Goal: Information Seeking & Learning: Check status

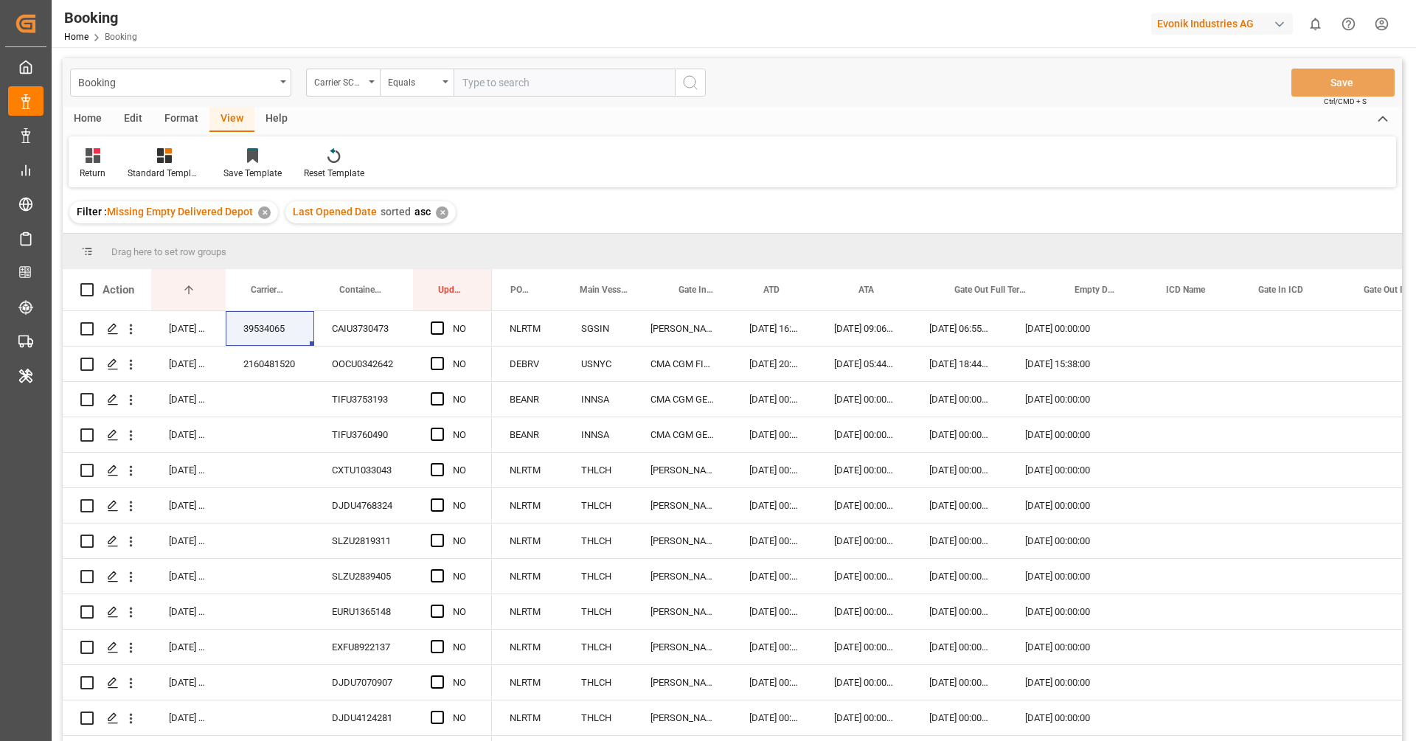
scroll to position [0, 71]
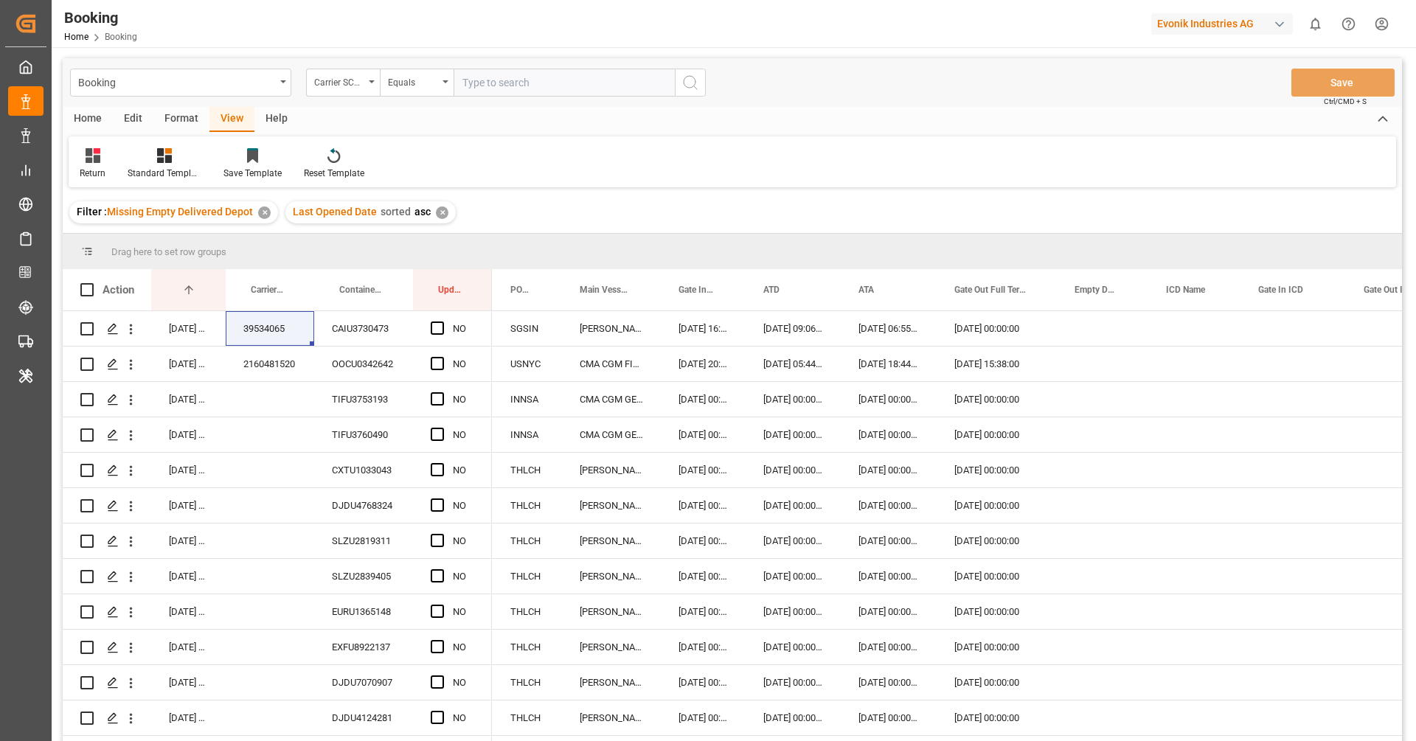
click at [1201, 13] on div "Evonik Industries AG" at bounding box center [1222, 23] width 142 height 21
type input "compo"
click at [1247, 108] on div "CE Compo Expert" at bounding box center [1225, 98] width 251 height 30
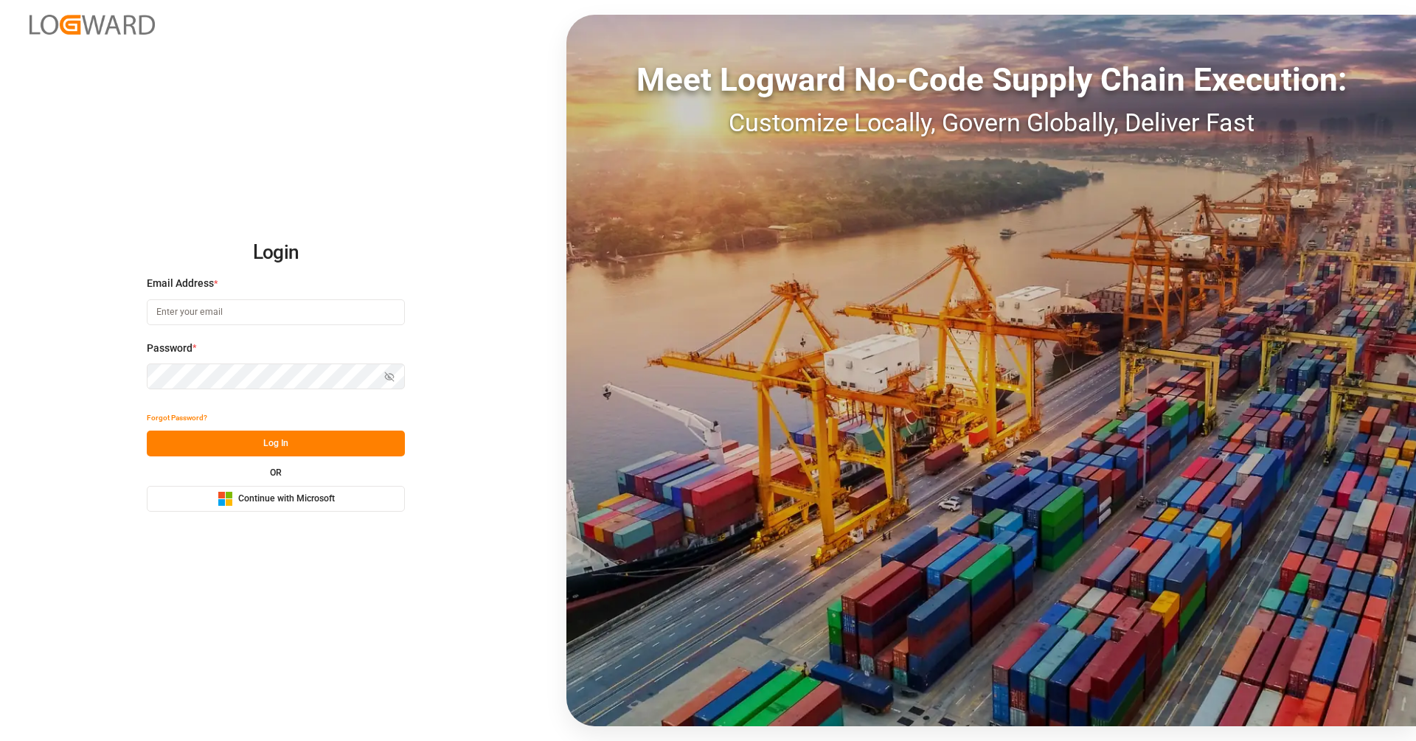
click at [324, 497] on span "Continue with Microsoft" at bounding box center [286, 499] width 97 height 13
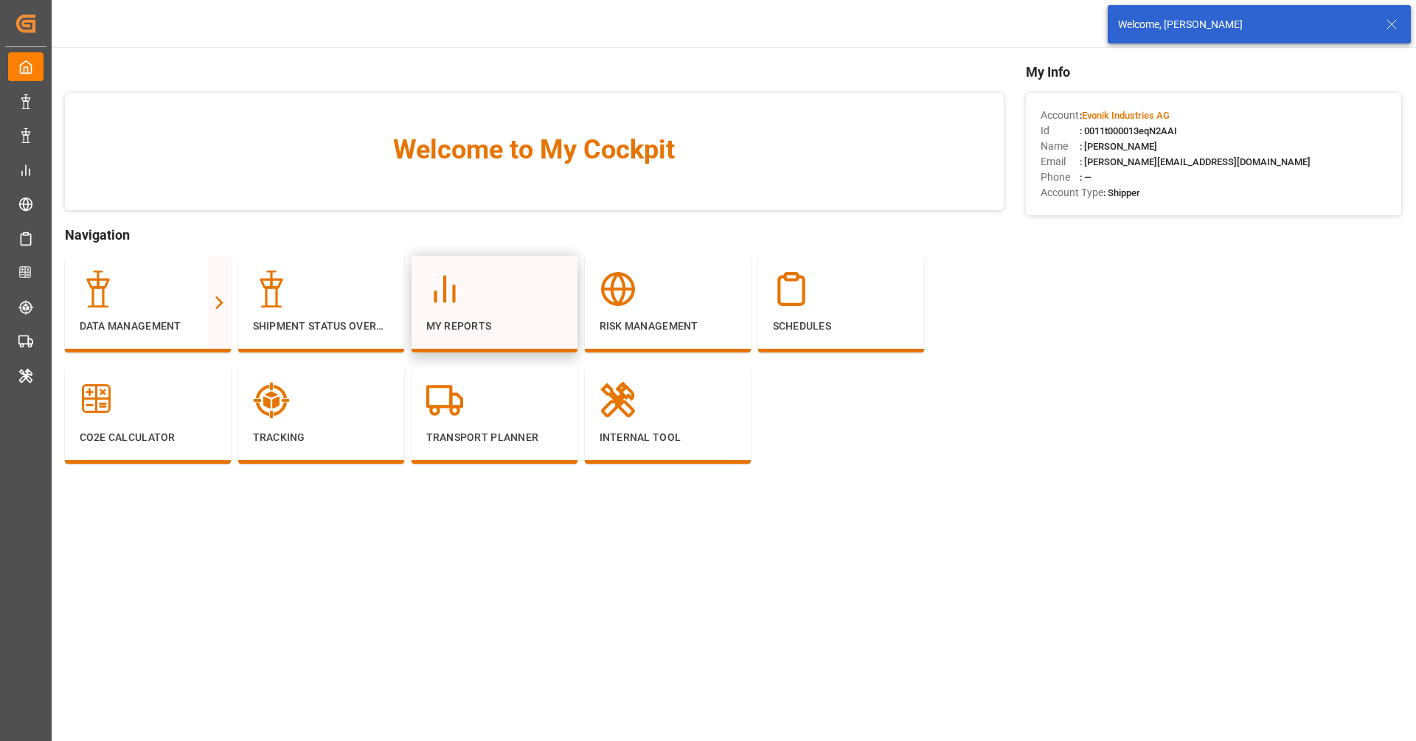
click at [530, 309] on div "My Reports" at bounding box center [494, 302] width 136 height 63
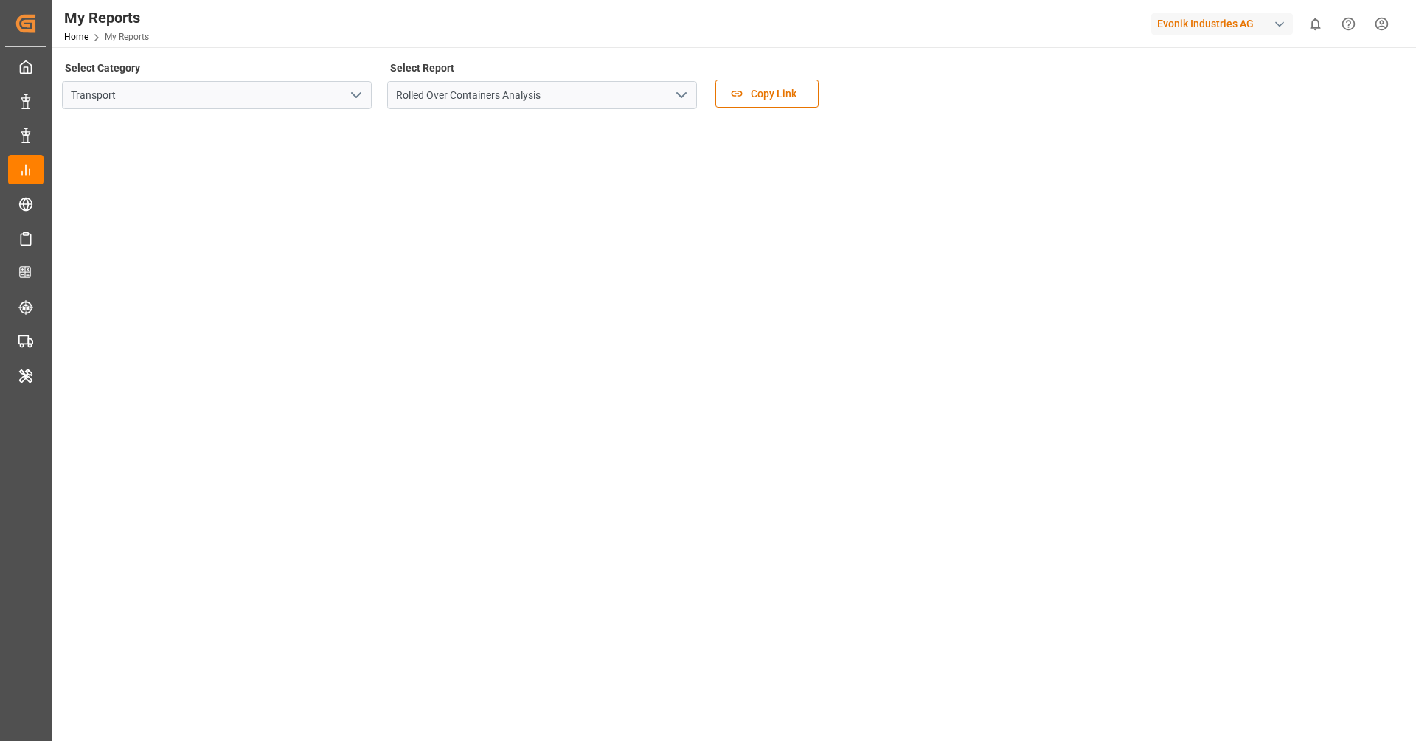
click at [362, 100] on icon "open menu" at bounding box center [356, 95] width 18 height 18
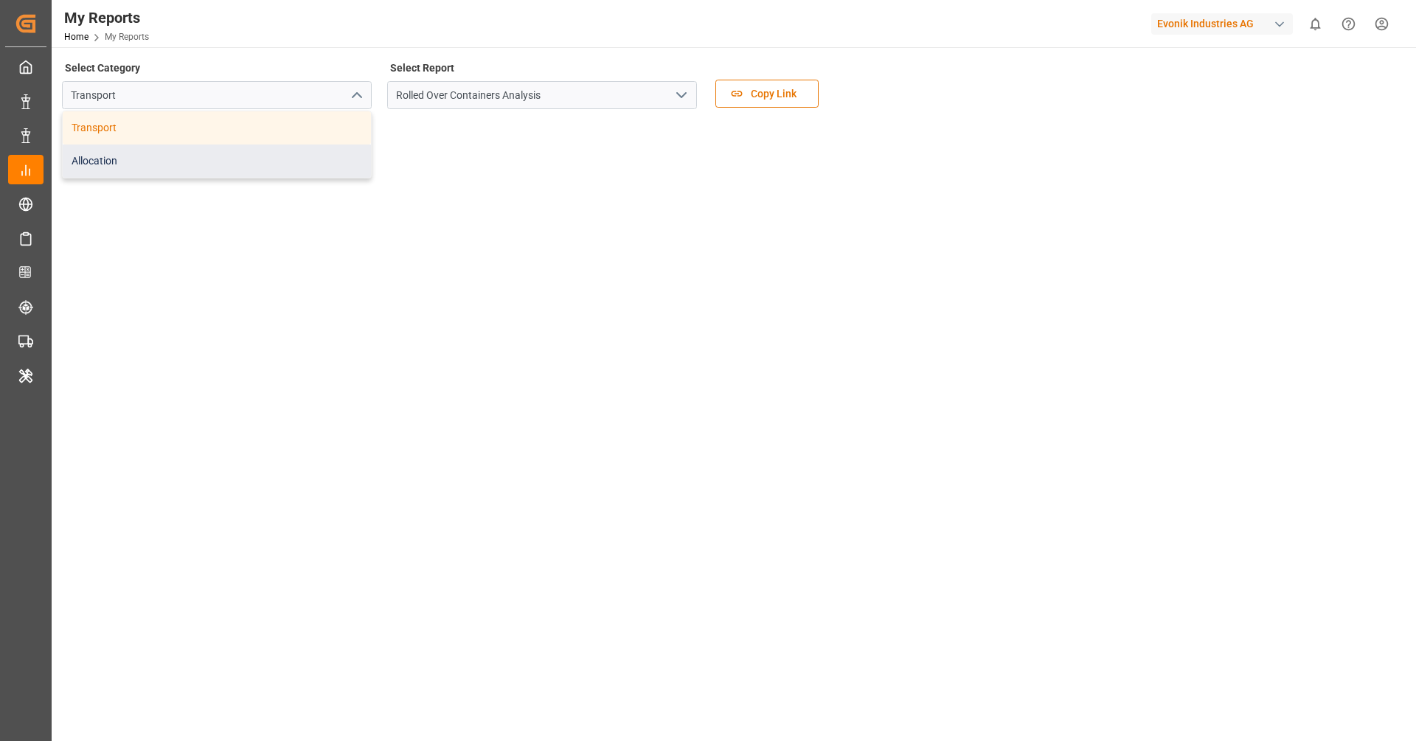
click at [313, 165] on div "Allocation" at bounding box center [217, 161] width 308 height 33
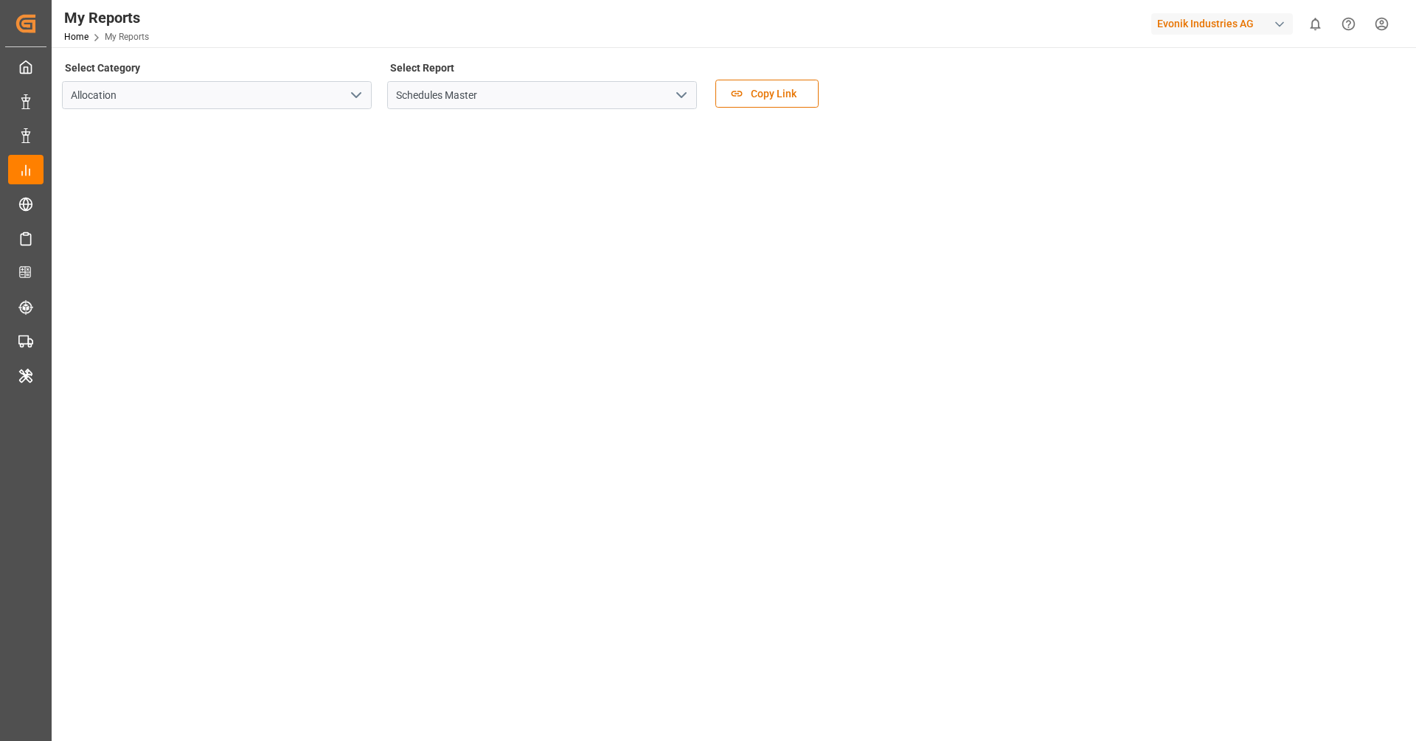
click at [689, 97] on icon "open menu" at bounding box center [682, 95] width 18 height 18
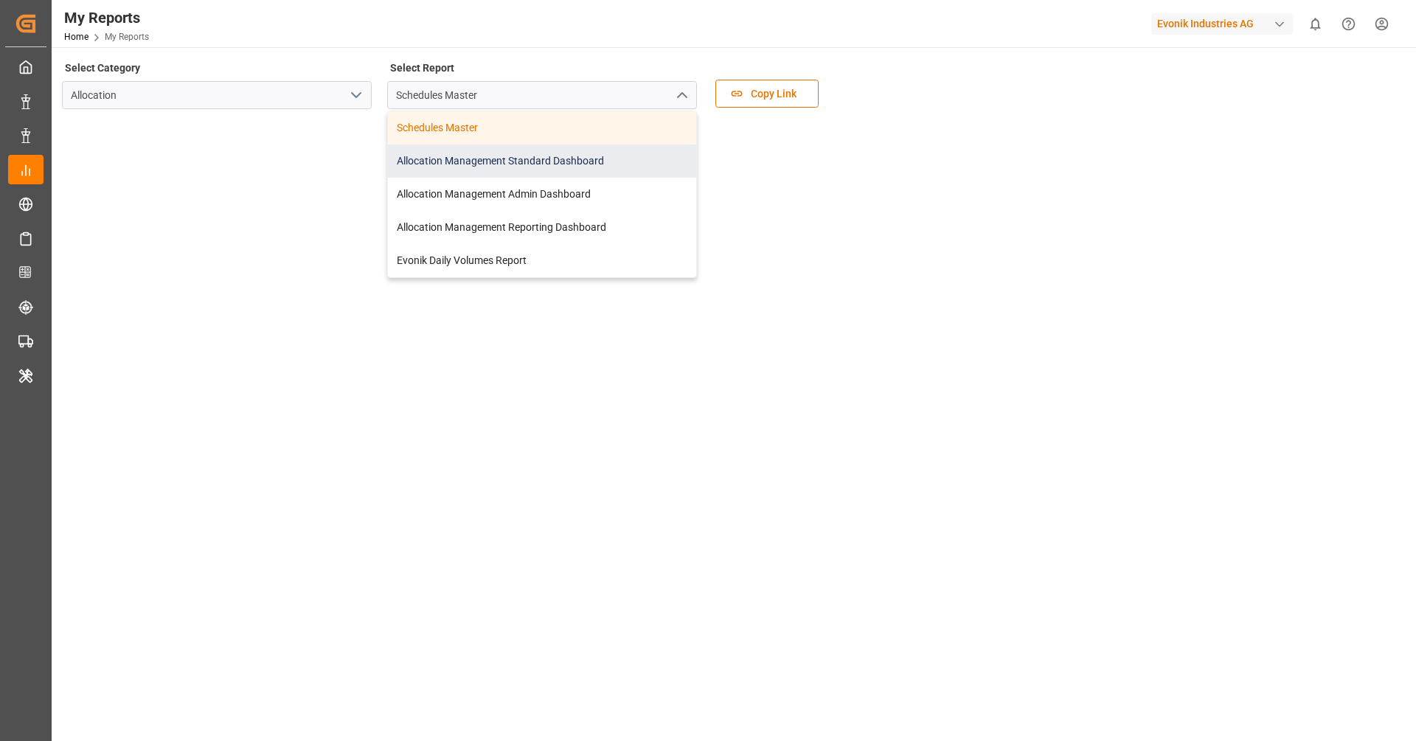
click at [531, 168] on div "Allocation Management Standard Dashboard" at bounding box center [542, 161] width 308 height 33
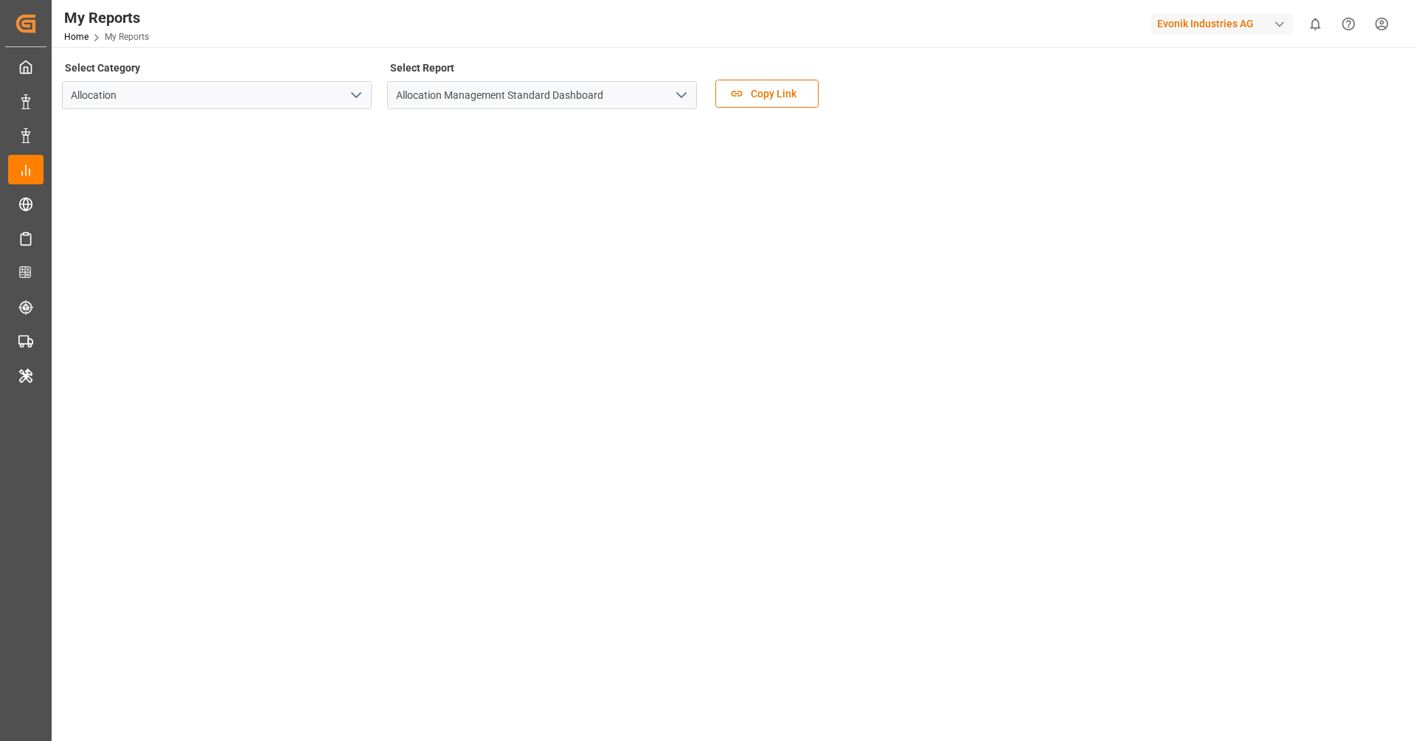
click at [1238, 24] on div "Evonik Industries AG" at bounding box center [1222, 23] width 142 height 21
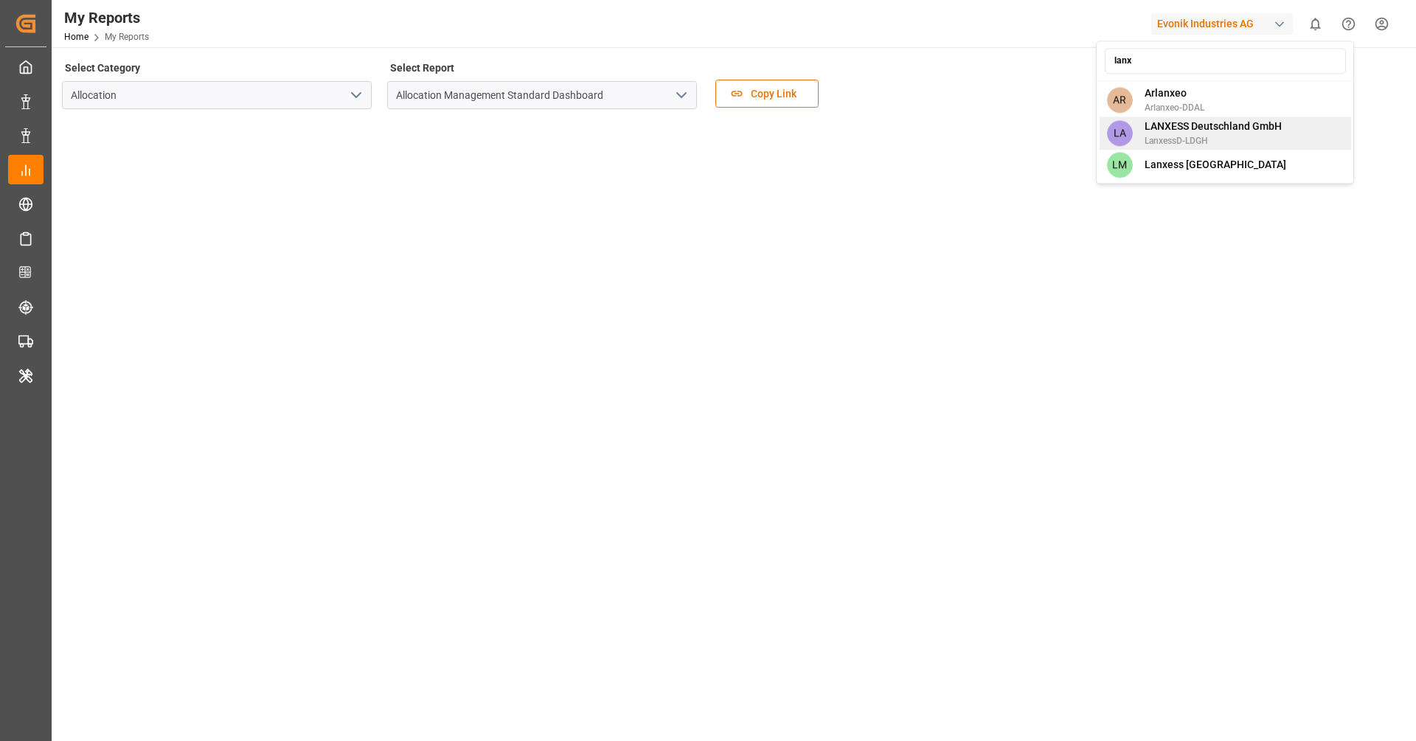
type input "lanx"
click at [1256, 136] on span "LanxessD-LDGH" at bounding box center [1213, 140] width 137 height 13
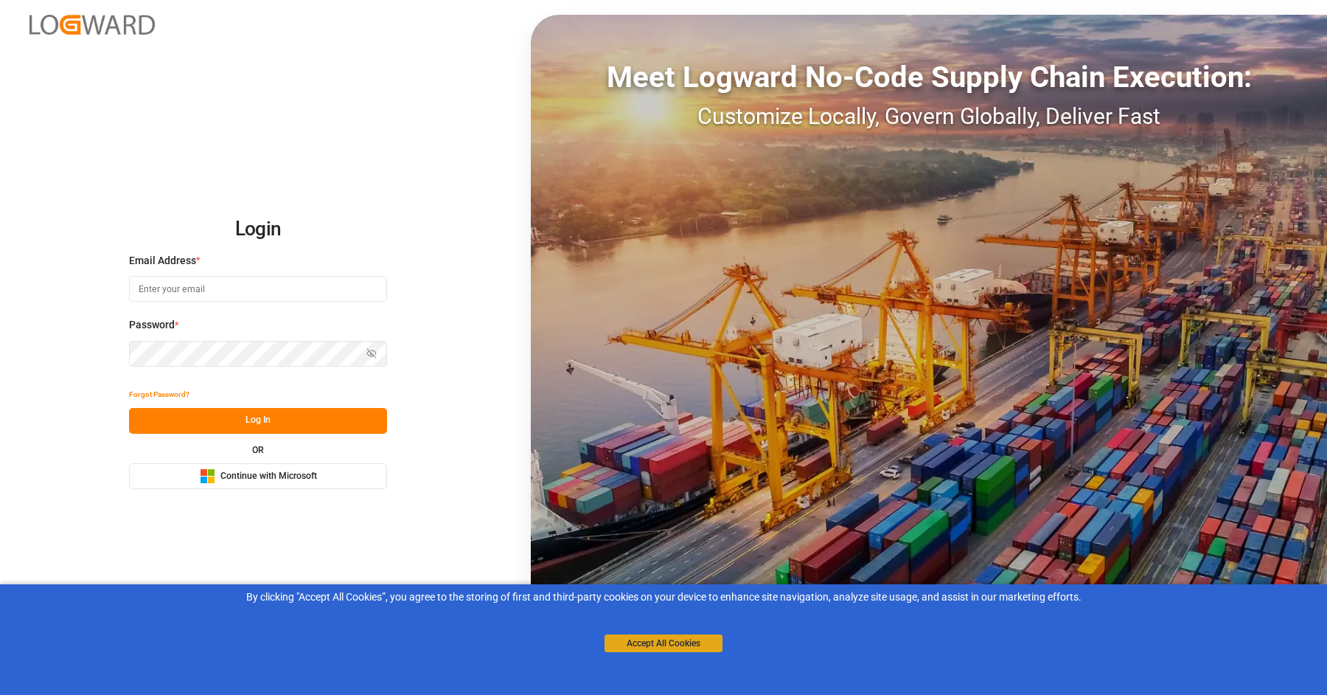
click at [696, 637] on button "Accept All Cookies" at bounding box center [664, 643] width 118 height 18
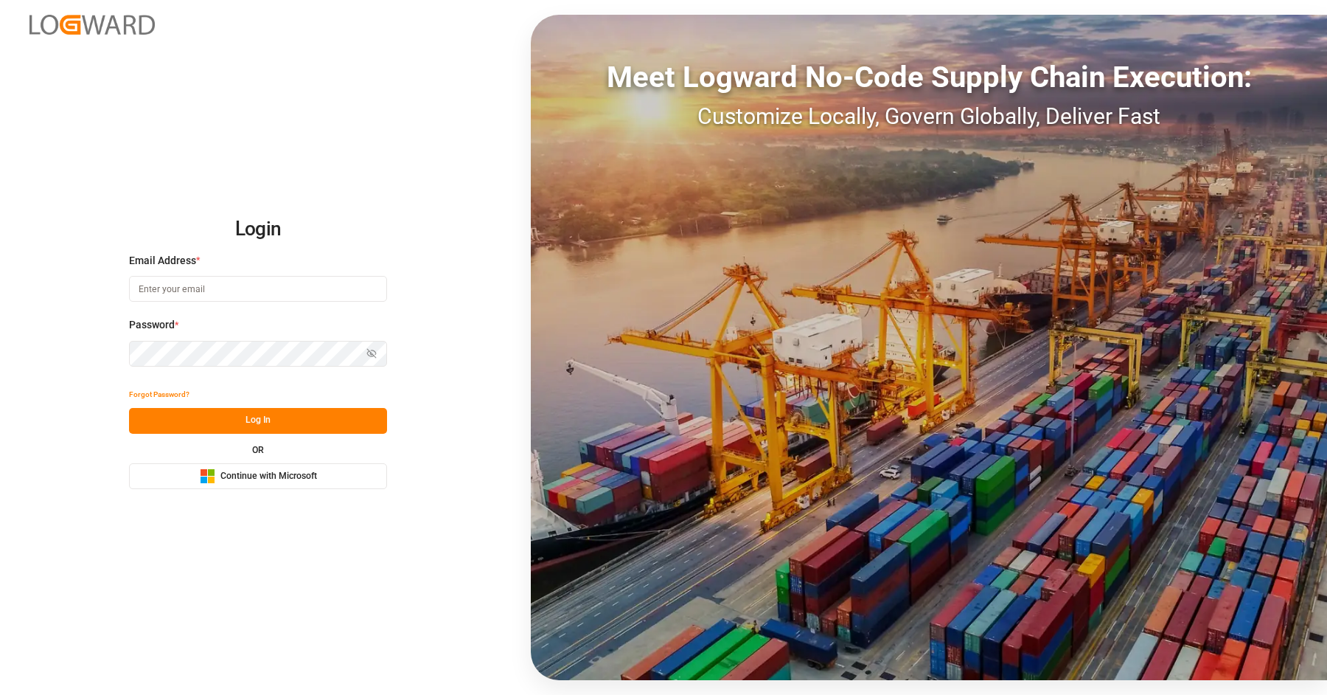
click at [308, 470] on span "Continue with Microsoft" at bounding box center [269, 476] width 97 height 13
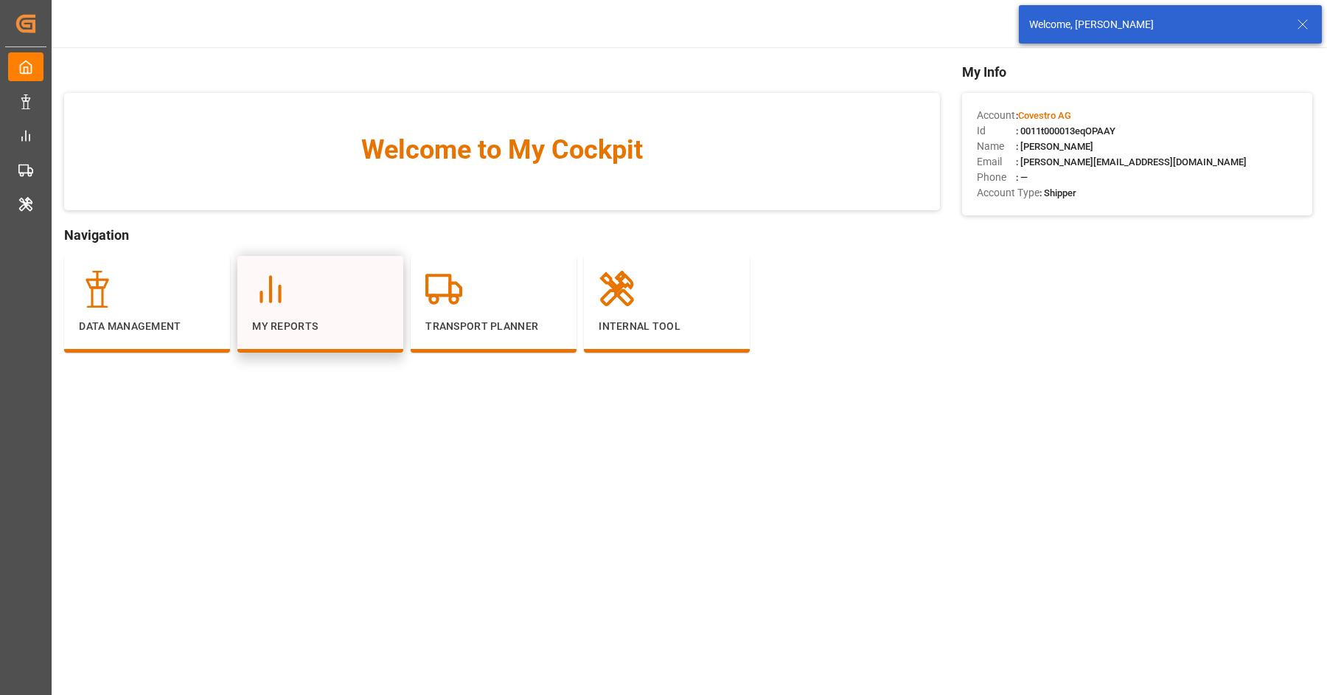
click at [351, 294] on div at bounding box center [320, 289] width 136 height 37
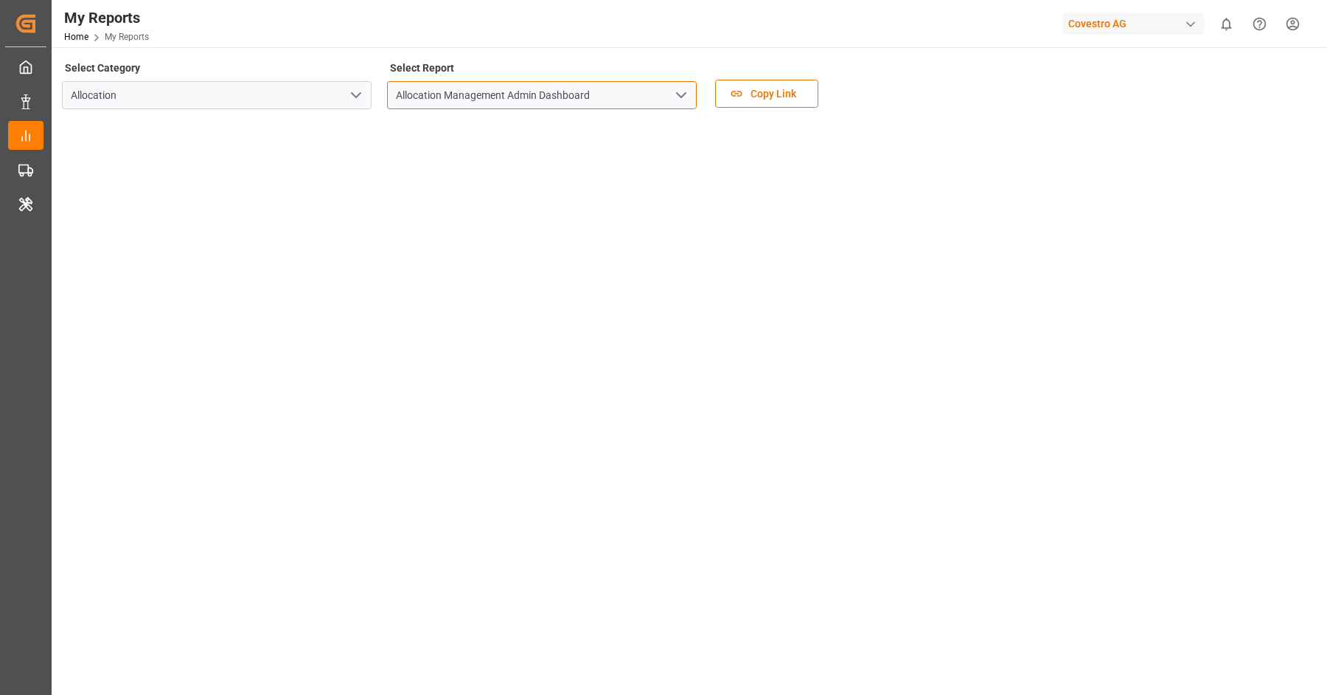
click at [691, 100] on input "Allocation Management Admin Dashboard" at bounding box center [542, 95] width 310 height 28
click at [686, 97] on icon "open menu" at bounding box center [682, 95] width 18 height 18
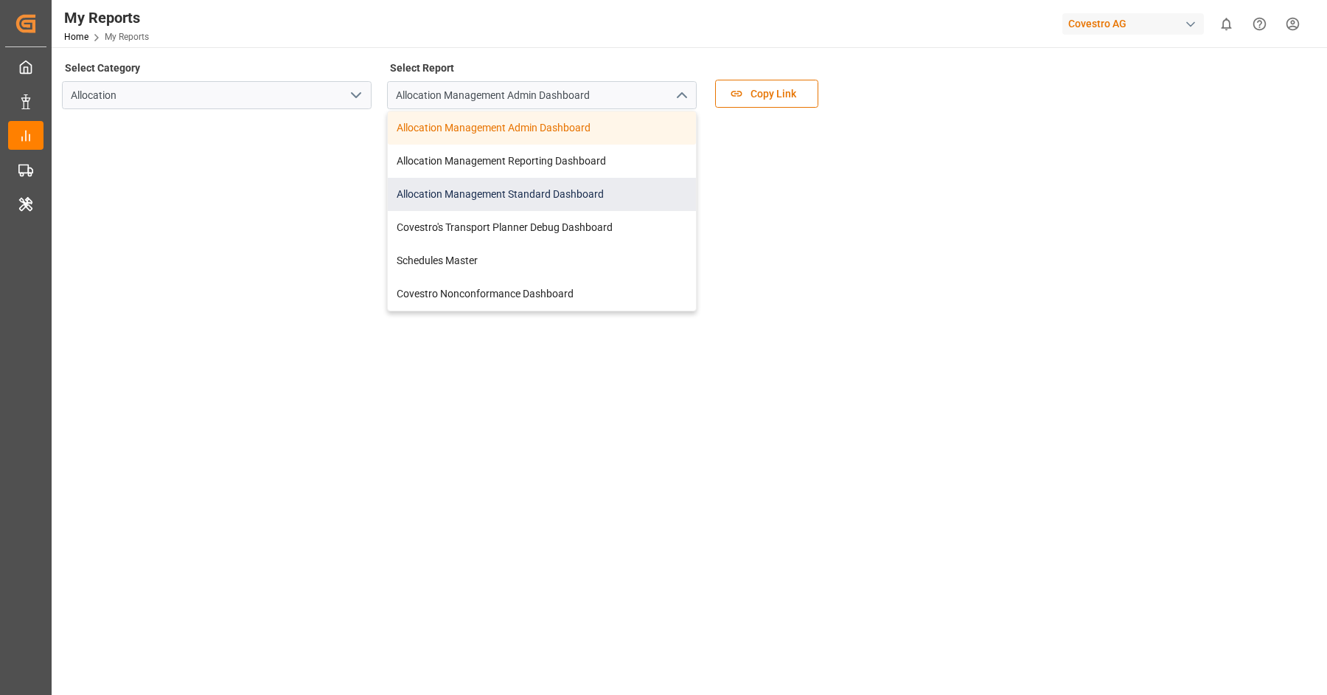
click at [536, 192] on div "Allocation Management Standard Dashboard" at bounding box center [542, 194] width 308 height 33
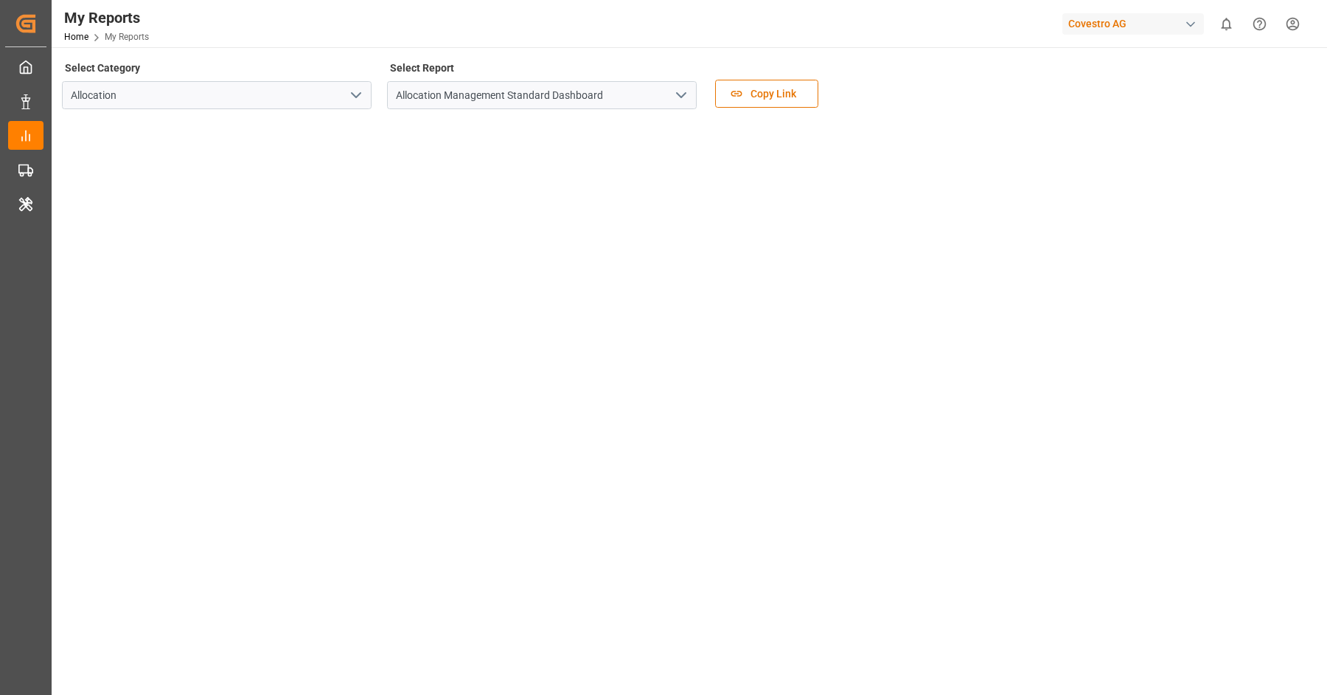
click at [1086, 27] on div "Covestro AG" at bounding box center [1134, 23] width 142 height 21
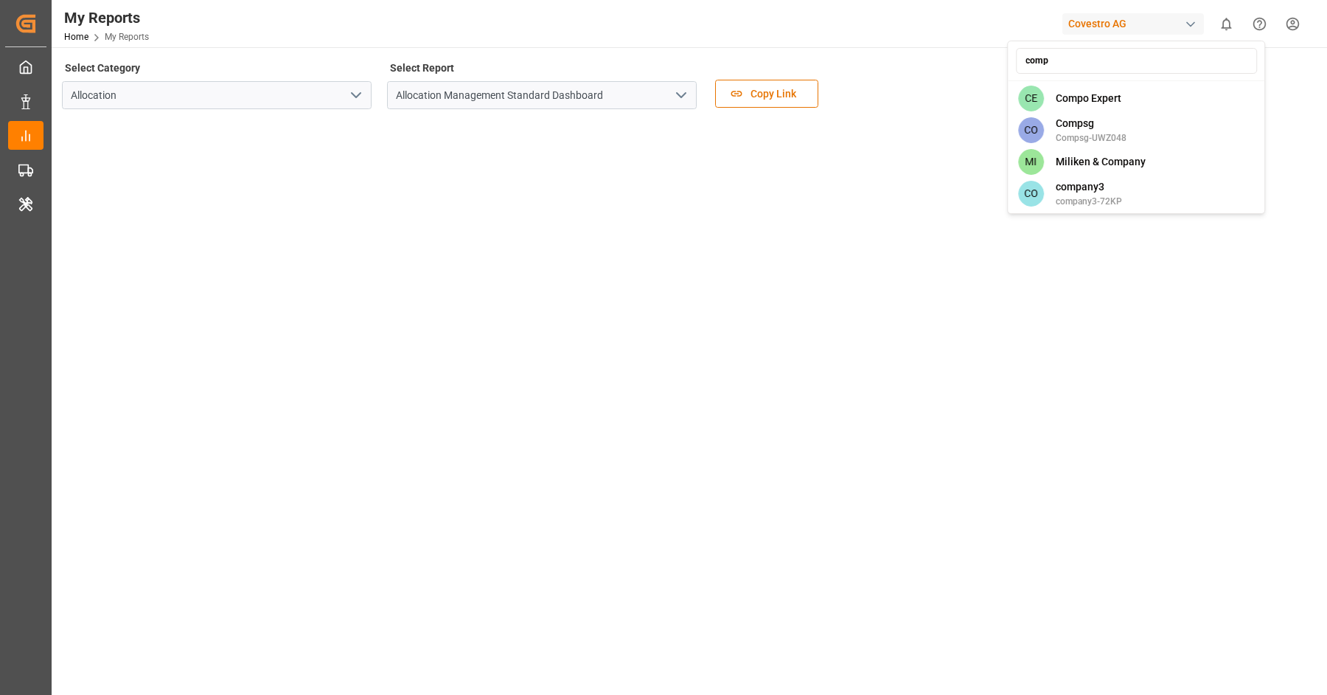
type input "compo"
